Goal: Information Seeking & Learning: Find specific page/section

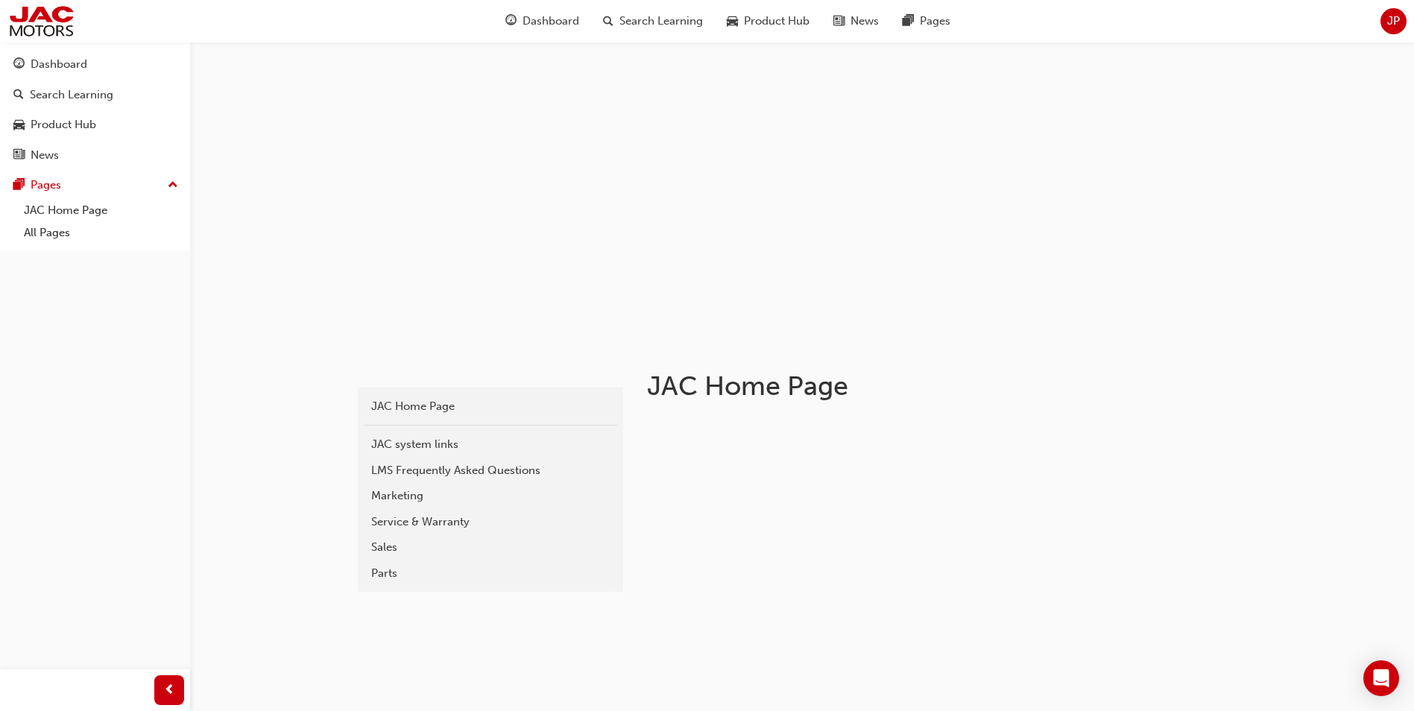
scroll to position [298, 0]
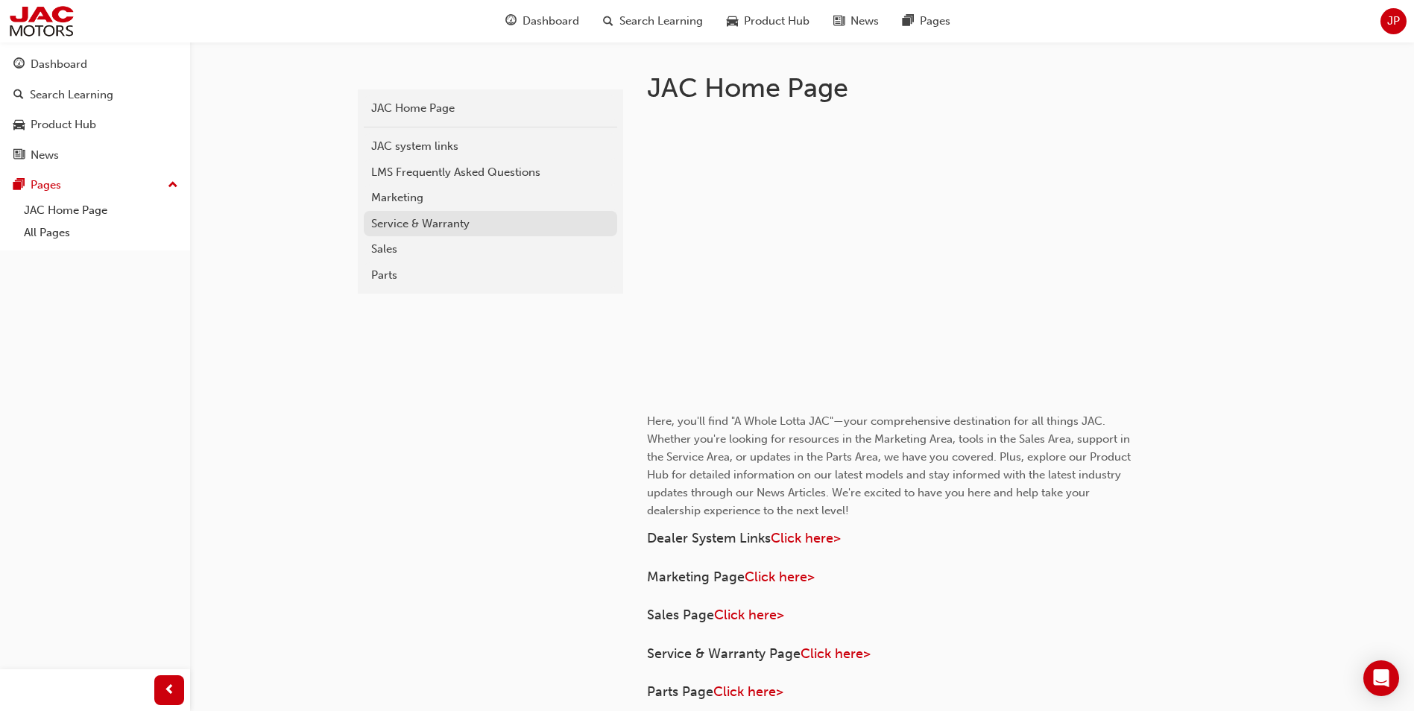
click at [405, 221] on div "Service & Warranty" at bounding box center [490, 223] width 239 height 17
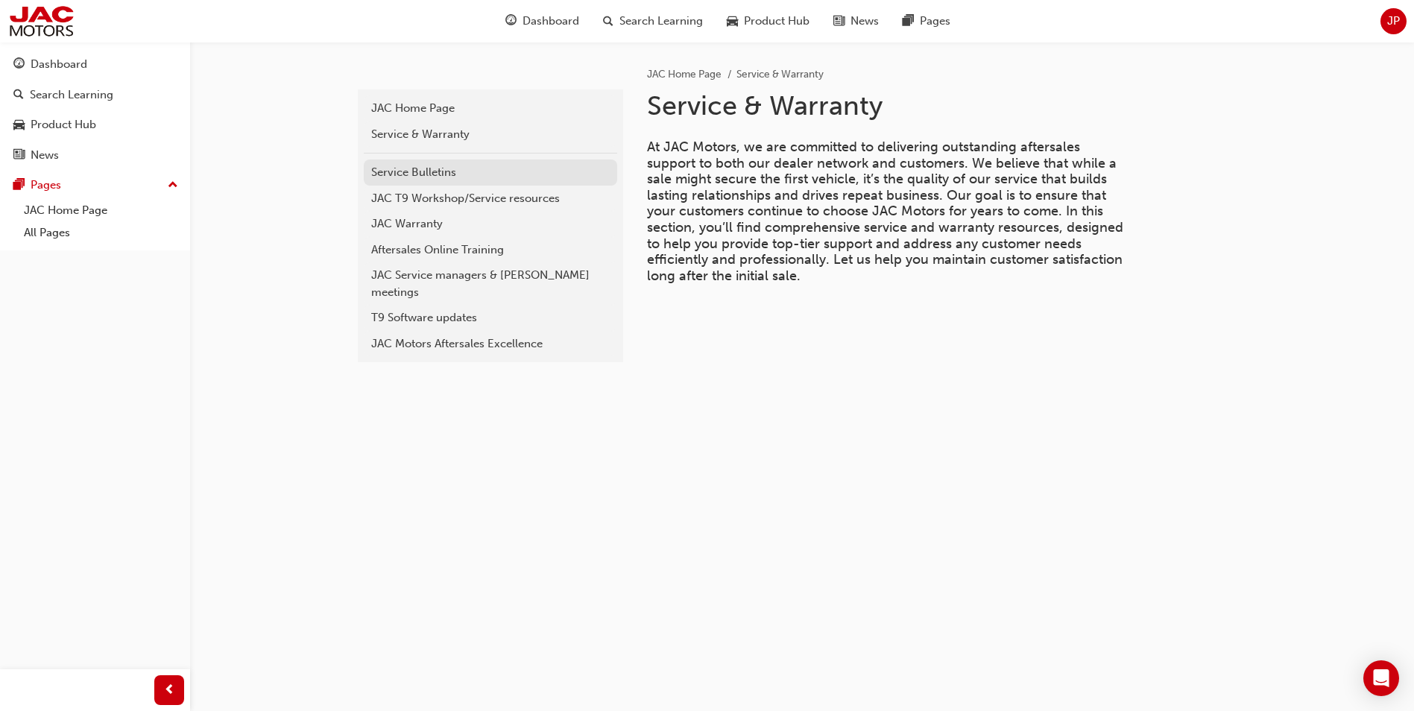
click at [397, 174] on div "Service Bulletins" at bounding box center [490, 172] width 239 height 17
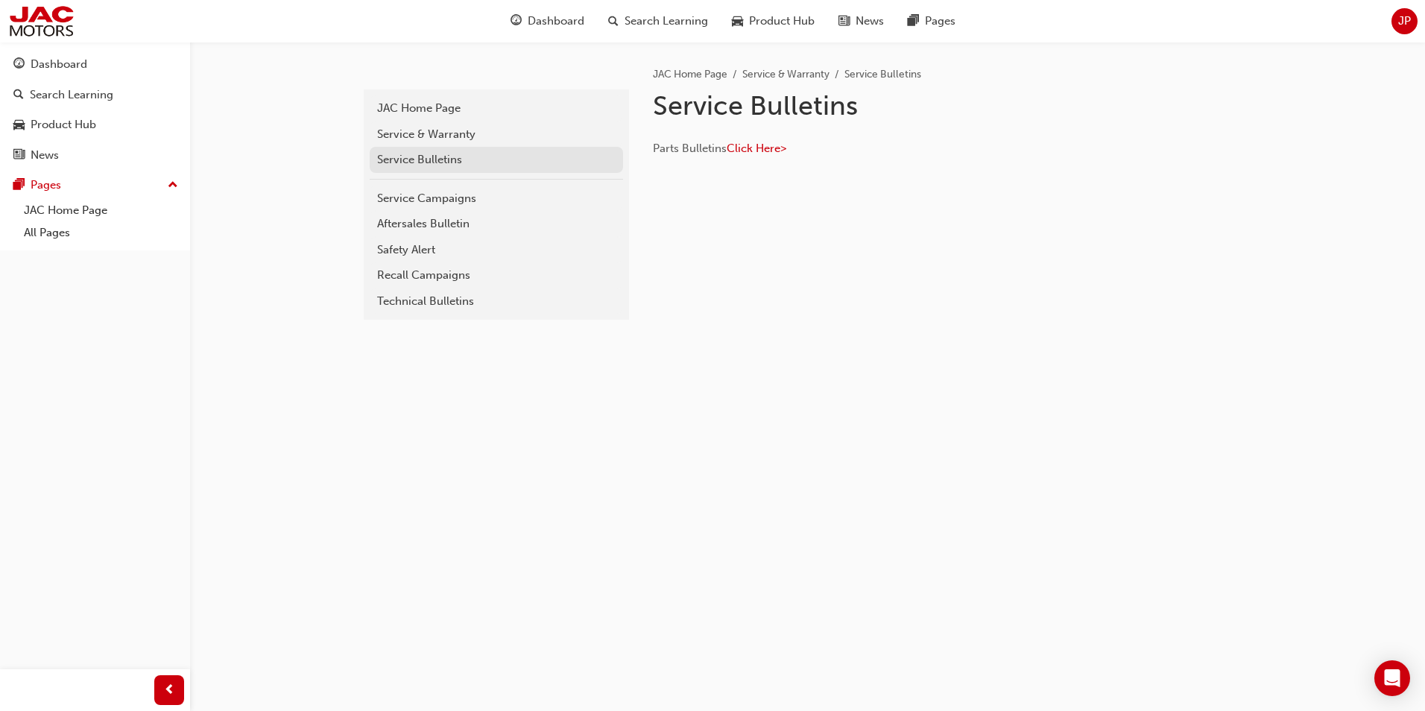
click at [415, 163] on div "Service Bulletins" at bounding box center [496, 159] width 239 height 17
click at [437, 201] on div "Service Campaigns" at bounding box center [496, 198] width 239 height 17
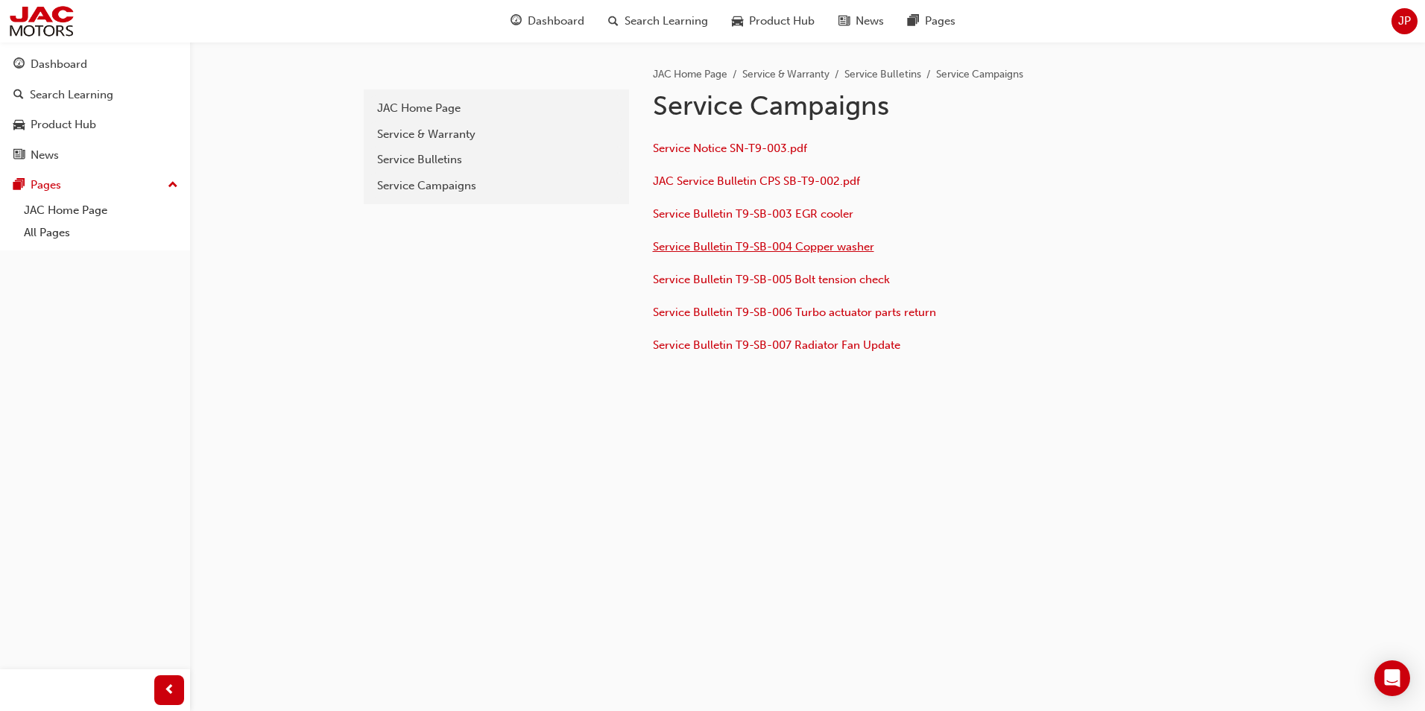
click at [796, 244] on span "Service Bulletin T9-SB-004 Copper washer" at bounding box center [763, 246] width 221 height 13
